Goal: Transaction & Acquisition: Purchase product/service

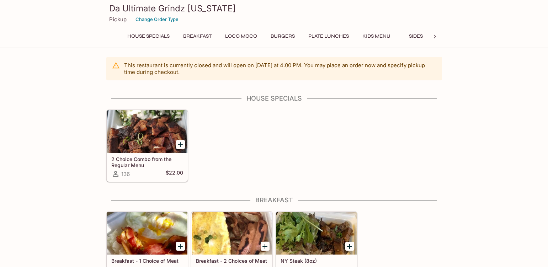
click at [156, 162] on h5 "2 Choice Combo from the Regular Menu" at bounding box center [147, 162] width 72 height 12
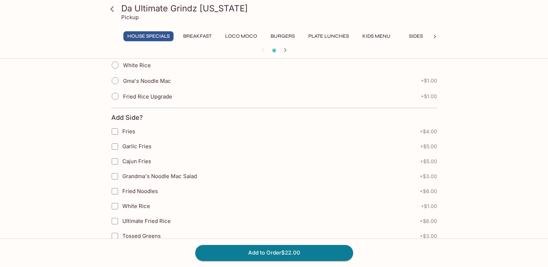
scroll to position [413, 0]
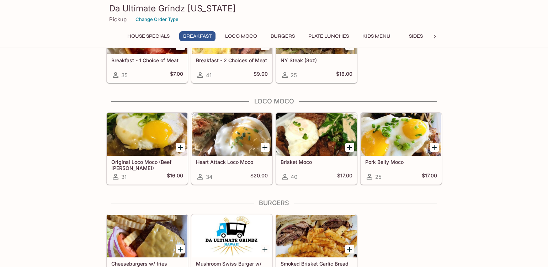
scroll to position [213, 0]
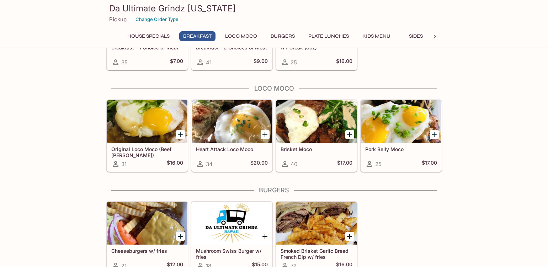
click at [131, 150] on h5 "Original Loco Moco (Beef [PERSON_NAME])" at bounding box center [147, 152] width 72 height 12
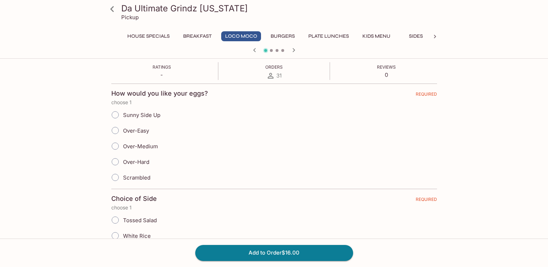
scroll to position [142, 0]
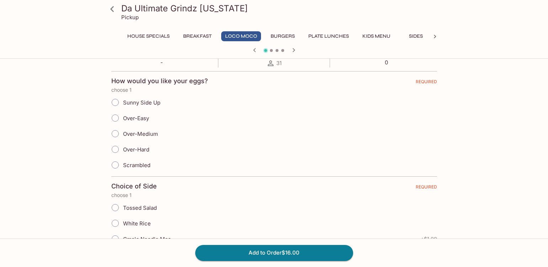
click at [115, 101] on input "Sunny Side Up" at bounding box center [115, 102] width 15 height 15
radio input "true"
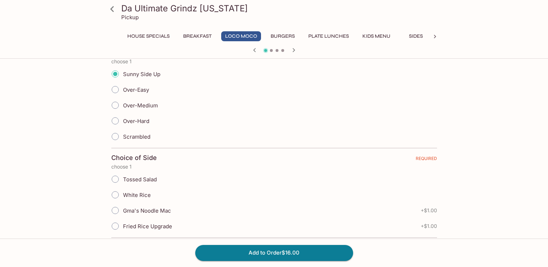
scroll to position [213, 0]
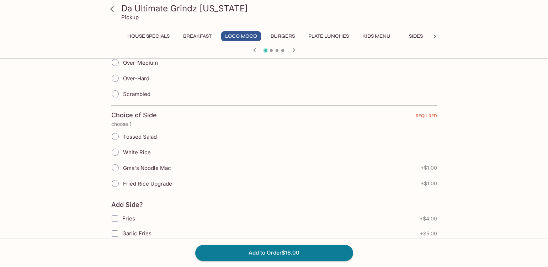
click at [117, 168] on input "Gma's Noodle Mac" at bounding box center [115, 167] width 15 height 15
radio input "true"
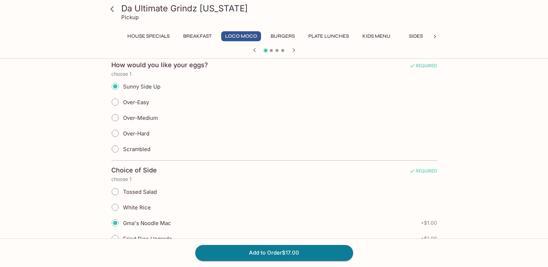
scroll to position [0, 0]
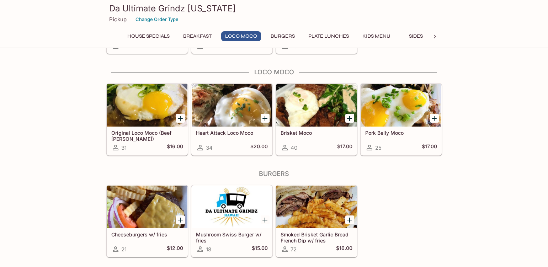
scroll to position [246, 0]
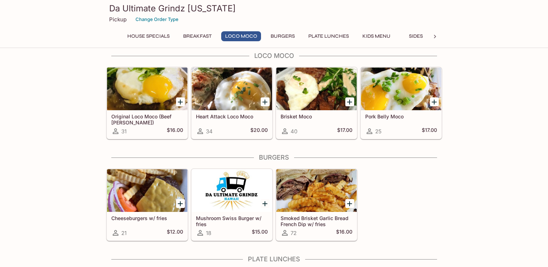
click at [236, 117] on h5 "Heart Attack Loco Moco" at bounding box center [232, 116] width 72 height 6
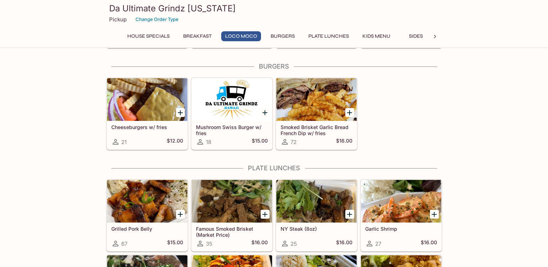
scroll to position [350, 0]
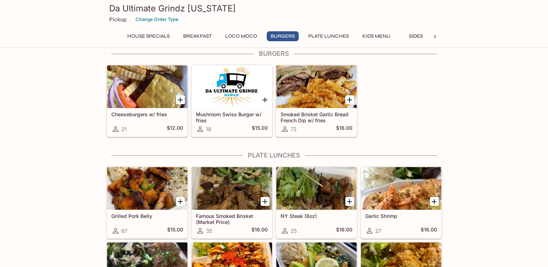
click at [301, 116] on h5 "Smoked Brisket Garlic Bread French Dip w/ fries" at bounding box center [317, 117] width 72 height 12
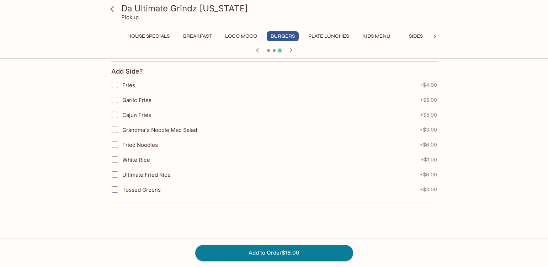
scroll to position [142, 0]
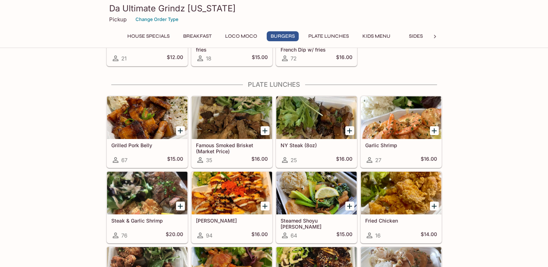
scroll to position [424, 0]
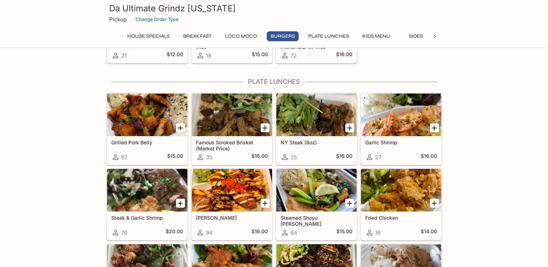
click at [128, 117] on div at bounding box center [147, 115] width 80 height 43
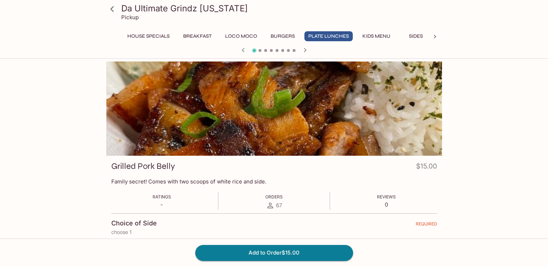
click at [257, 105] on div at bounding box center [274, 109] width 336 height 94
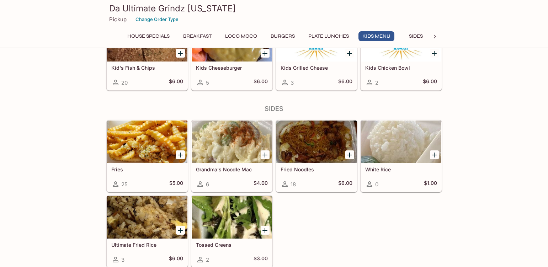
scroll to position [850, 0]
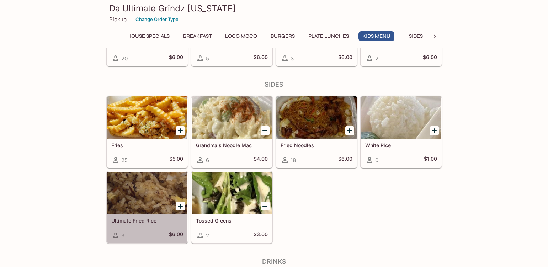
click at [125, 199] on div at bounding box center [147, 193] width 80 height 43
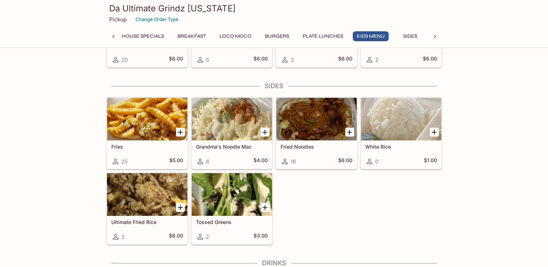
scroll to position [815, 0]
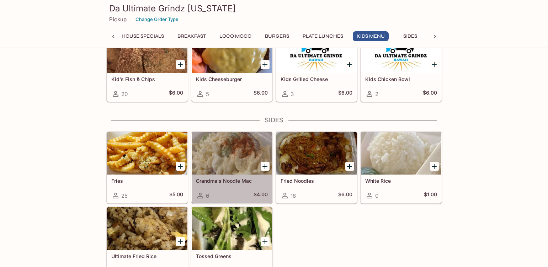
click at [218, 147] on div at bounding box center [232, 153] width 80 height 43
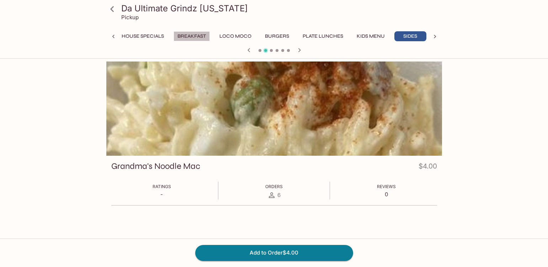
click at [189, 36] on button "Breakfast" at bounding box center [192, 36] width 36 height 10
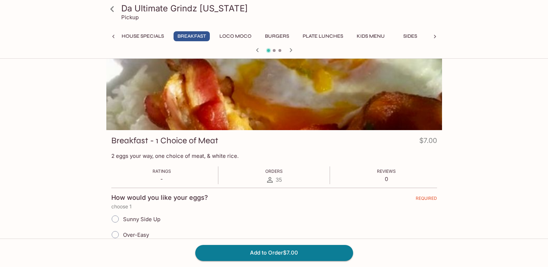
scroll to position [178, 0]
